Goal: Task Accomplishment & Management: Use online tool/utility

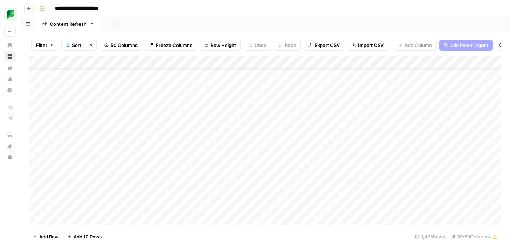
scroll to position [73, 0]
type input "**********"
click at [303, 22] on div "Add Sheet" at bounding box center [304, 24] width 408 height 14
click at [485, 65] on icon "Close Search" at bounding box center [486, 65] width 2 height 2
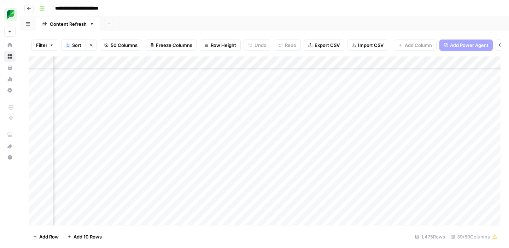
click at [199, 133] on div "Add Column" at bounding box center [264, 141] width 471 height 169
click at [83, 134] on div "Add Column" at bounding box center [264, 141] width 471 height 169
click at [95, 133] on div "Add Column" at bounding box center [264, 141] width 471 height 169
click at [103, 134] on button "button" at bounding box center [95, 133] width 84 height 12
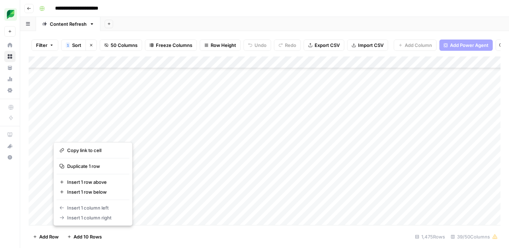
click at [85, 133] on button "button" at bounding box center [95, 133] width 84 height 12
click at [125, 134] on button "button" at bounding box center [95, 133] width 84 height 12
click at [154, 136] on div "Add Column" at bounding box center [264, 141] width 471 height 169
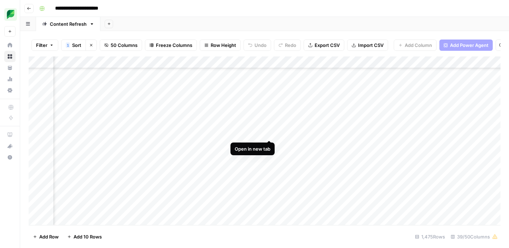
click at [270, 133] on div "Add Column" at bounding box center [264, 141] width 471 height 169
click at [362, 133] on div "Add Column" at bounding box center [264, 141] width 471 height 169
click at [353, 135] on div "Add Column" at bounding box center [264, 141] width 471 height 169
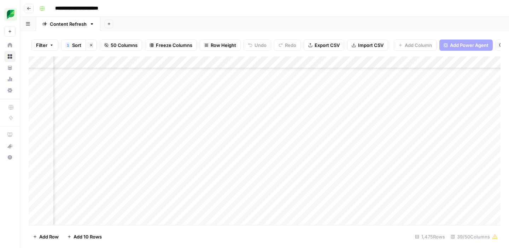
click at [345, 135] on div "Add Column" at bounding box center [264, 141] width 471 height 169
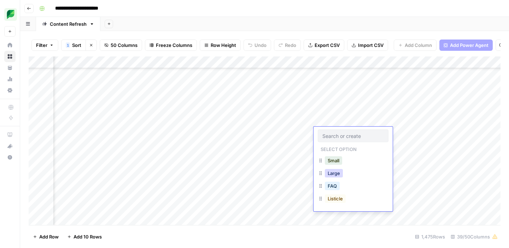
click at [339, 173] on button "Large" at bounding box center [334, 173] width 18 height 8
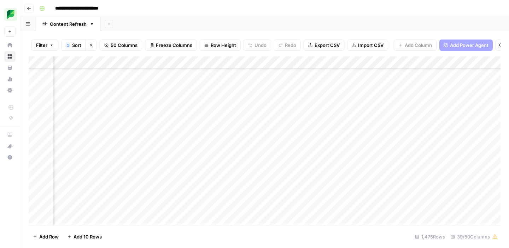
scroll to position [6569, 712]
click at [316, 135] on div "Add Column" at bounding box center [264, 141] width 471 height 169
click at [323, 135] on div "Add Column" at bounding box center [264, 141] width 471 height 169
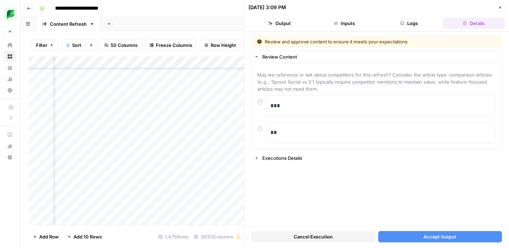
click at [390, 238] on button "Accept Output" at bounding box center [440, 236] width 124 height 11
